Goal: Go to known website: Access a specific website the user already knows

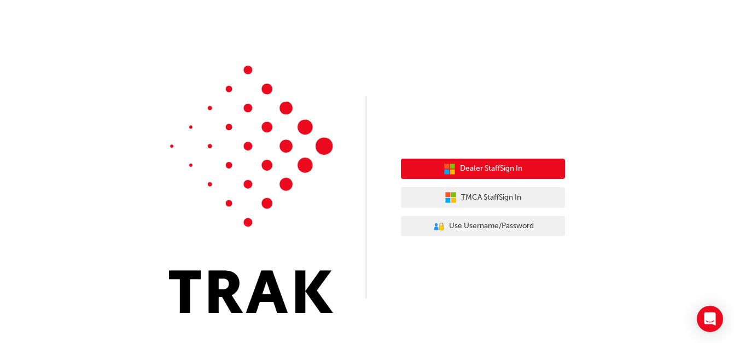
click at [471, 165] on span "Dealer Staff Sign In" at bounding box center [491, 168] width 62 height 13
